Goal: Navigation & Orientation: Find specific page/section

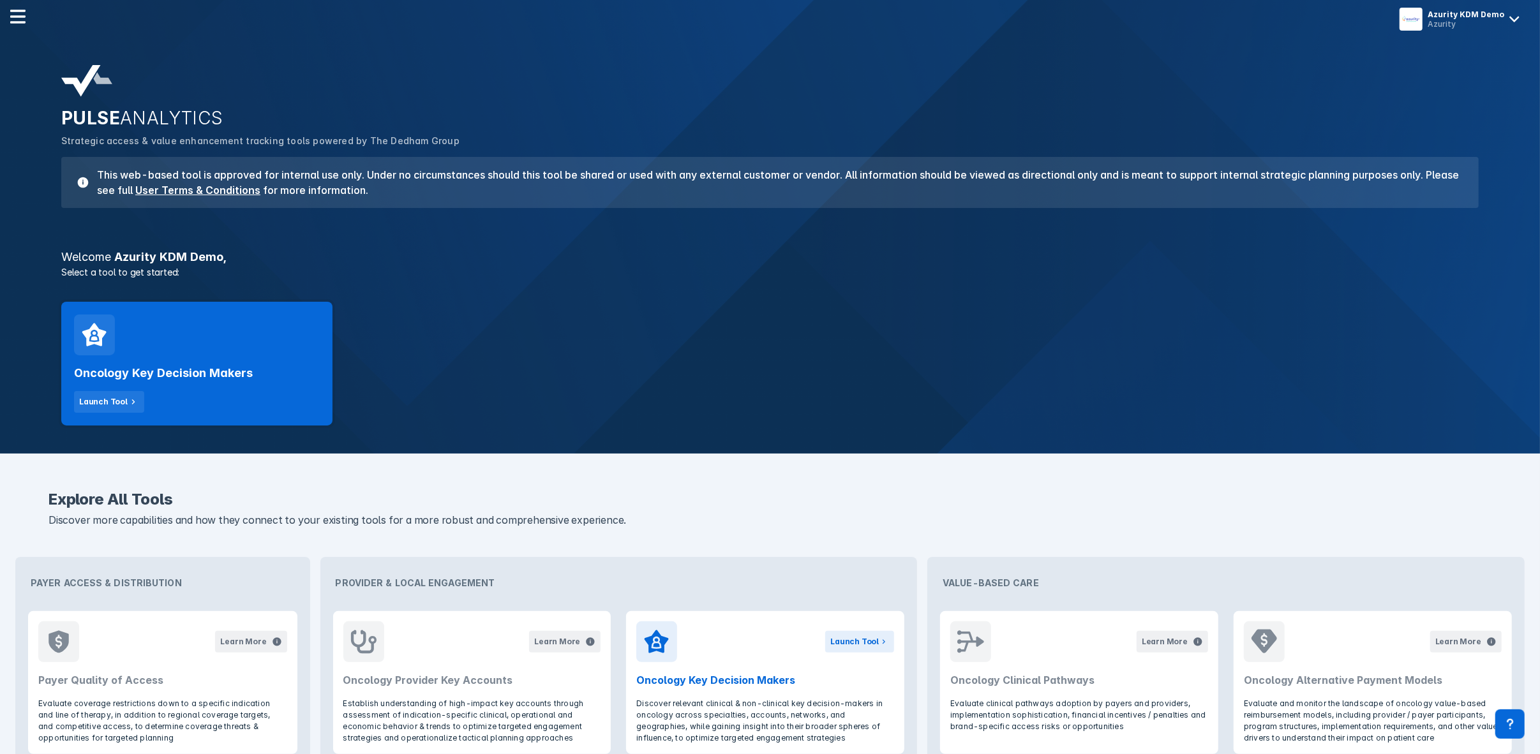
click at [1480, 517] on p "Discover more capabilities and how they connect to your existing tools for a mo…" at bounding box center [769, 520] width 1443 height 17
click at [778, 177] on h3 "This web-based tool is approved for internal use only. Under no circumstances s…" at bounding box center [776, 182] width 1374 height 31
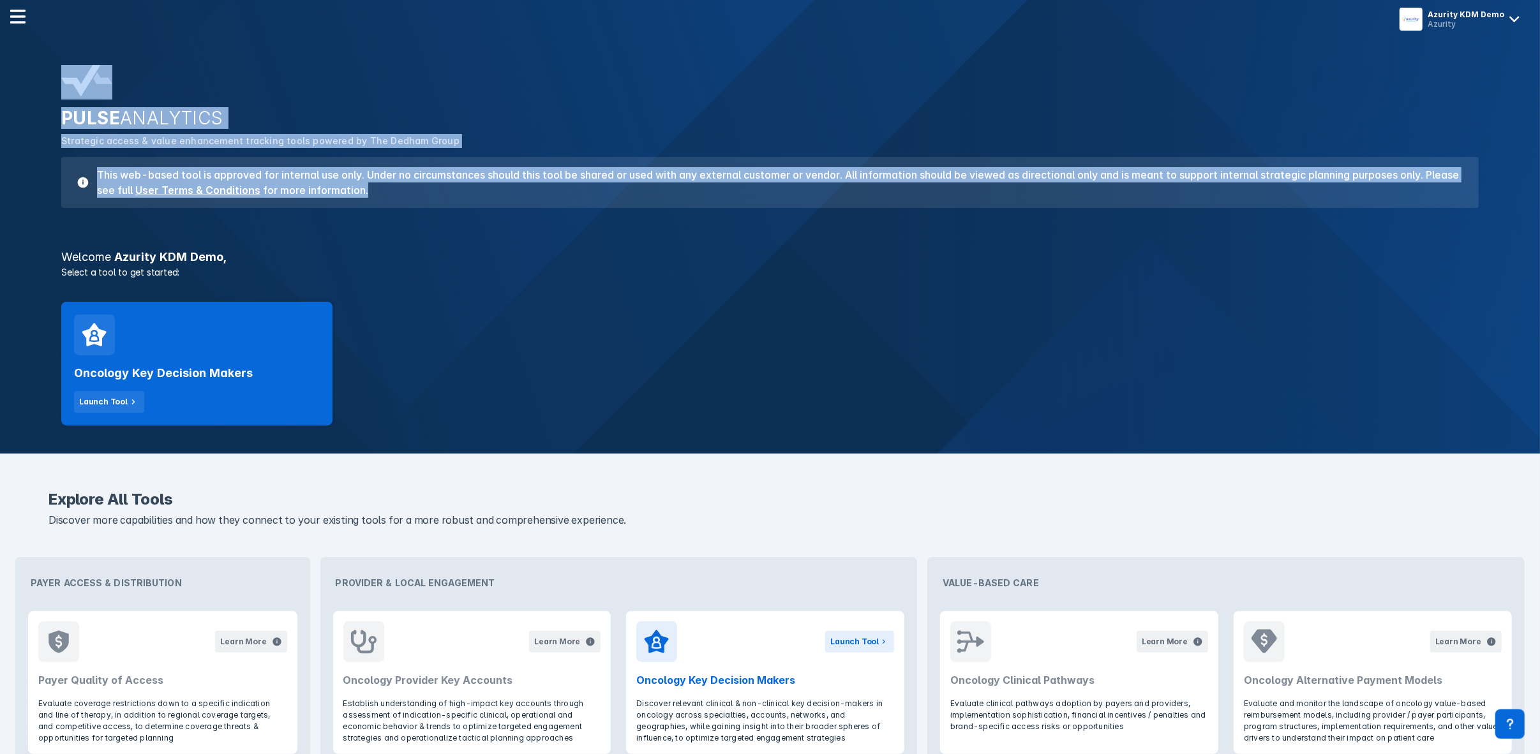
drag, startPoint x: 778, startPoint y: 177, endPoint x: 778, endPoint y: 63, distance: 114.9
click at [778, 63] on div "PULSE ANALYTICS Strategic access & value enhancement tracking tools powered by …" at bounding box center [770, 136] width 1433 height 158
click at [779, 59] on div "PULSE ANALYTICS Strategic access & value enhancement tracking tools powered by …" at bounding box center [770, 136] width 1433 height 158
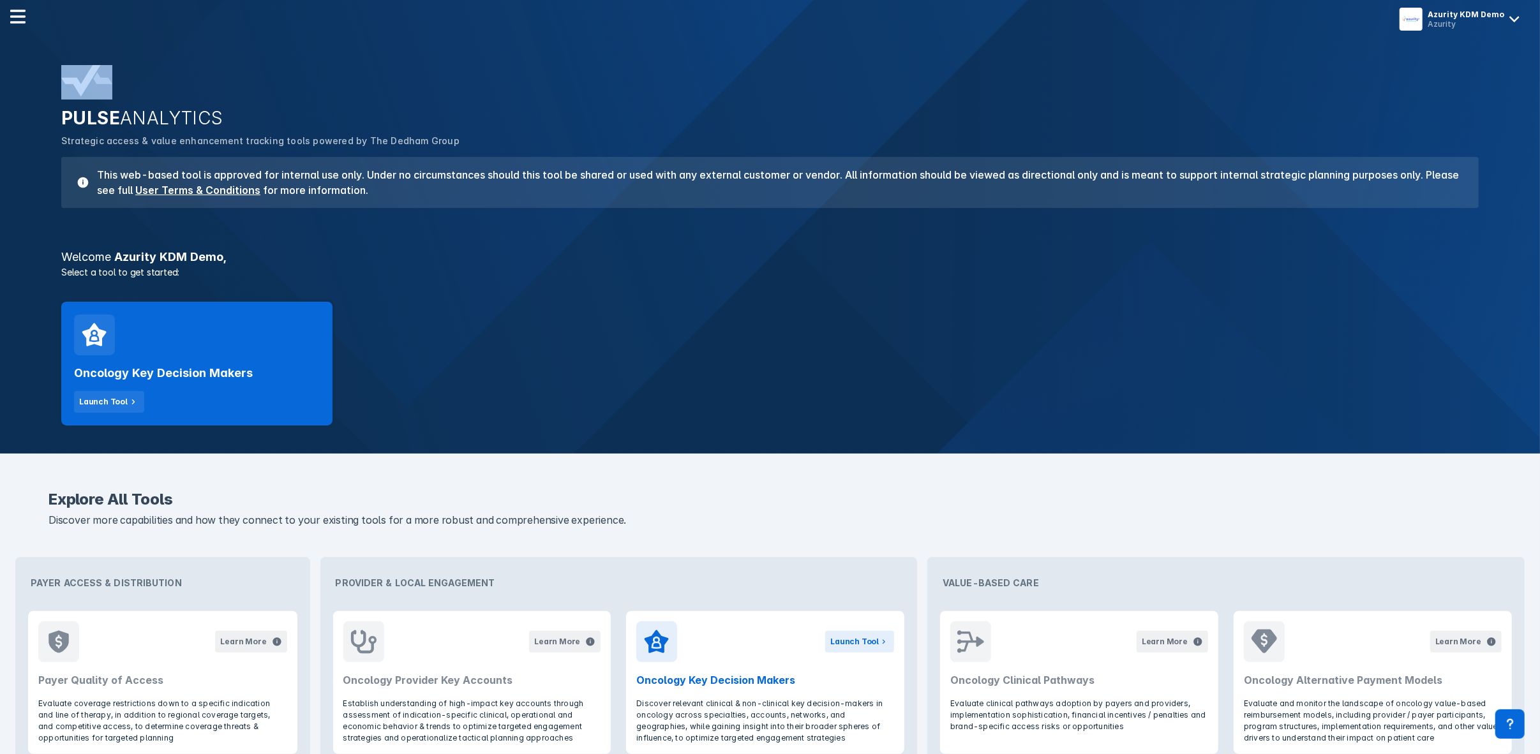
click at [779, 59] on div "PULSE ANALYTICS Strategic access & value enhancement tracking tools powered by …" at bounding box center [770, 136] width 1433 height 158
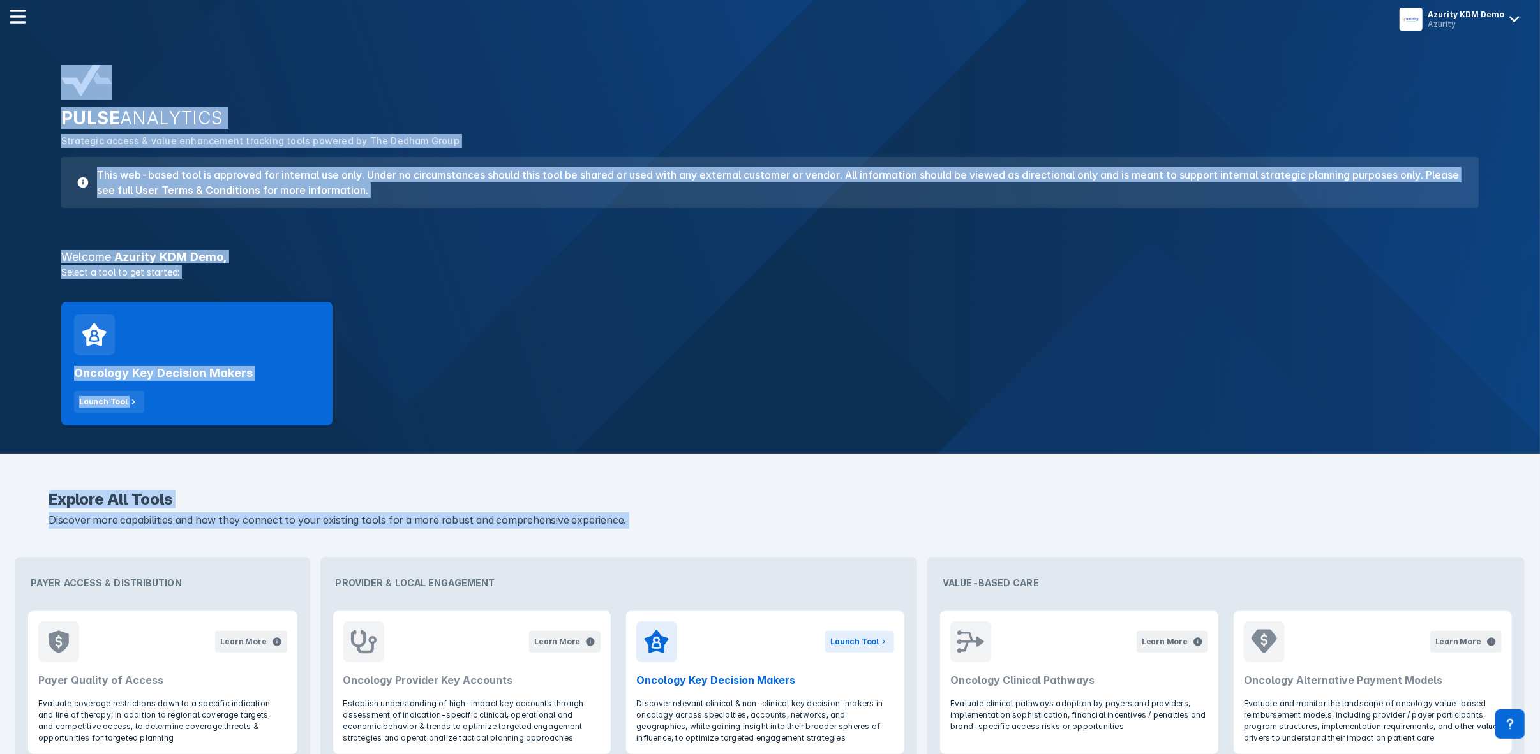
drag, startPoint x: 779, startPoint y: 59, endPoint x: 590, endPoint y: 528, distance: 506.4
click at [590, 528] on div "Azurity KDM Demo Azurity PULSE ANALYTICS Strategic access & value enhancement t…" at bounding box center [770, 560] width 1540 height 1120
click at [590, 528] on div "Explore All Tools Discover more capabilities and how they connect to your exist…" at bounding box center [769, 515] width 1443 height 47
